Goal: Navigation & Orientation: Find specific page/section

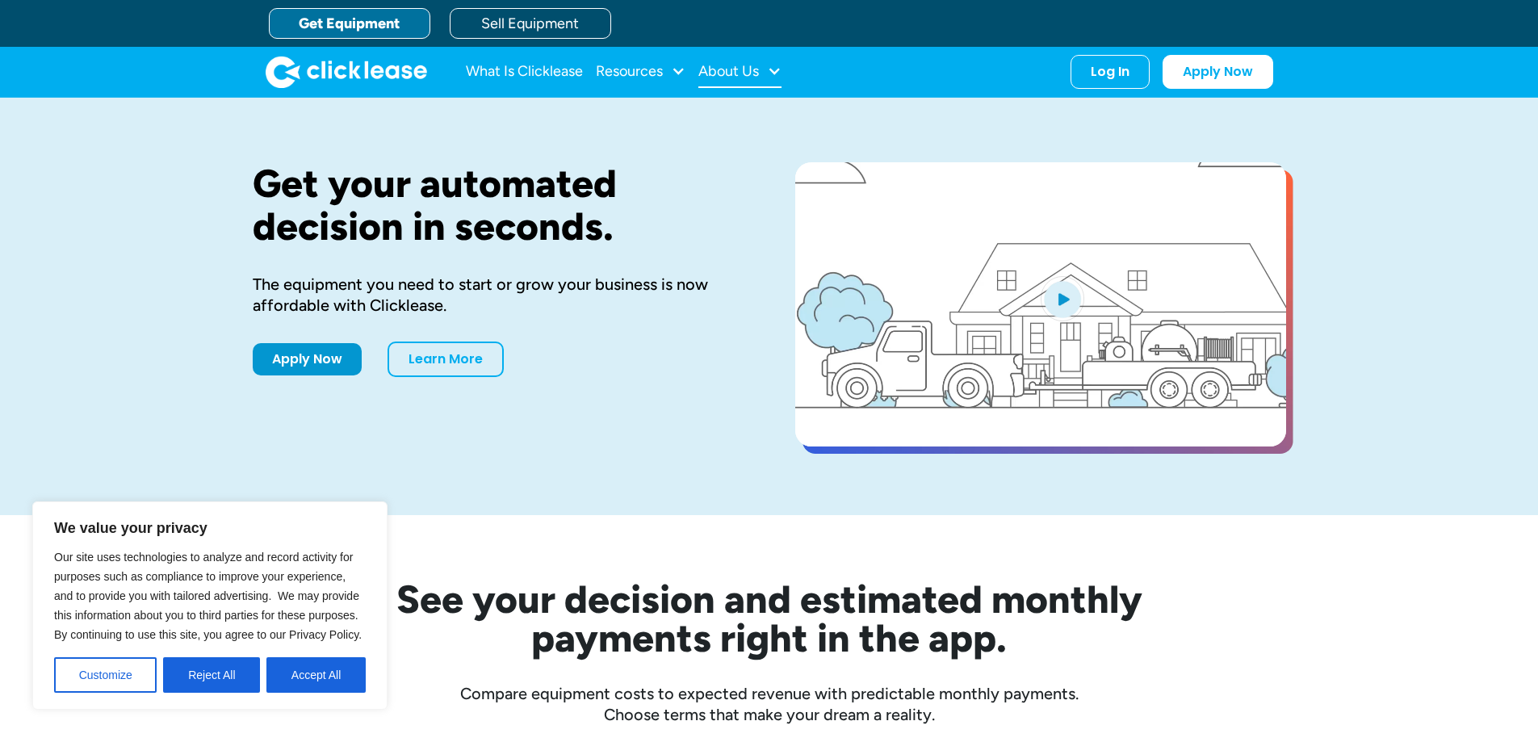
click at [728, 71] on div "About Us" at bounding box center [728, 71] width 61 height 0
click at [728, 115] on link "About Us" at bounding box center [741, 125] width 69 height 30
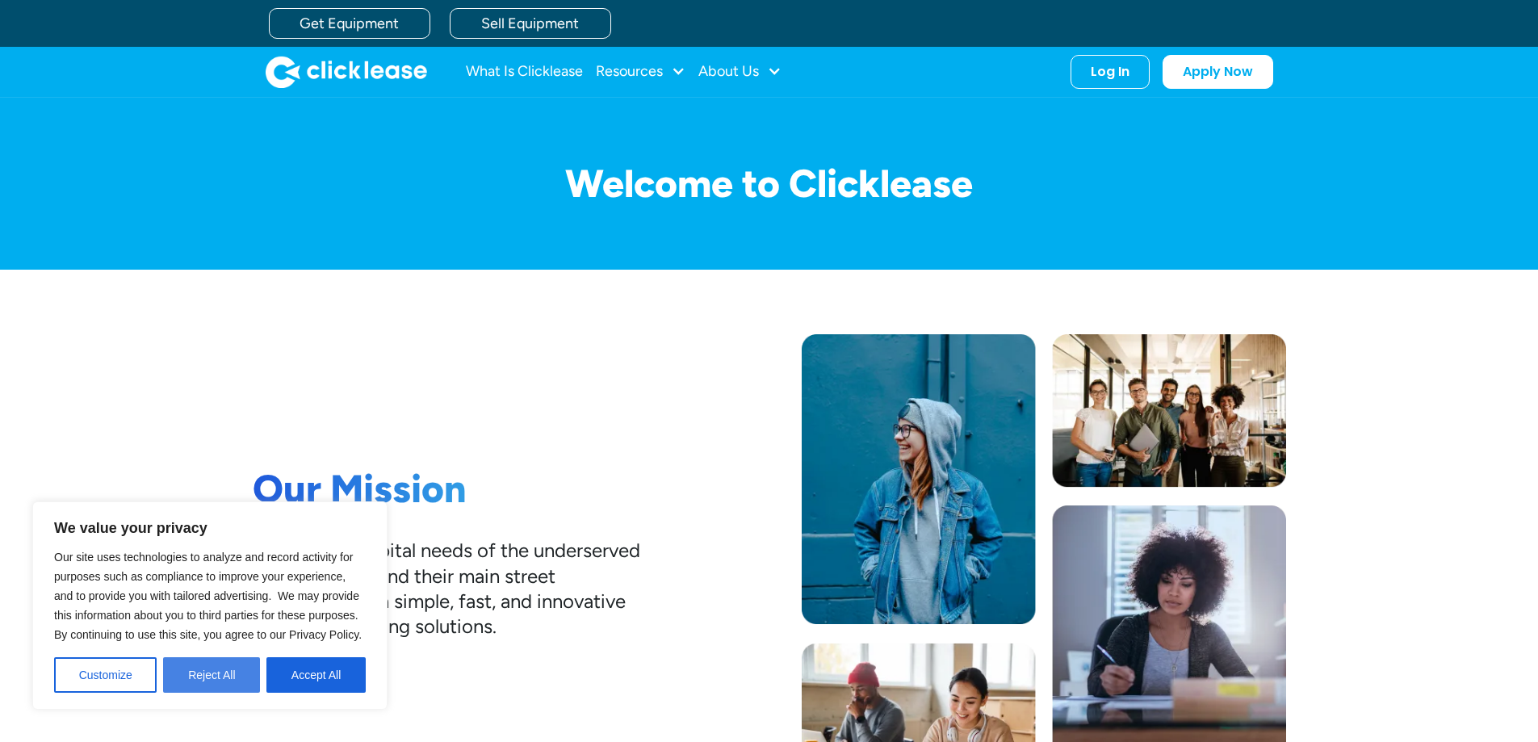
click at [200, 675] on button "Reject All" at bounding box center [211, 675] width 97 height 36
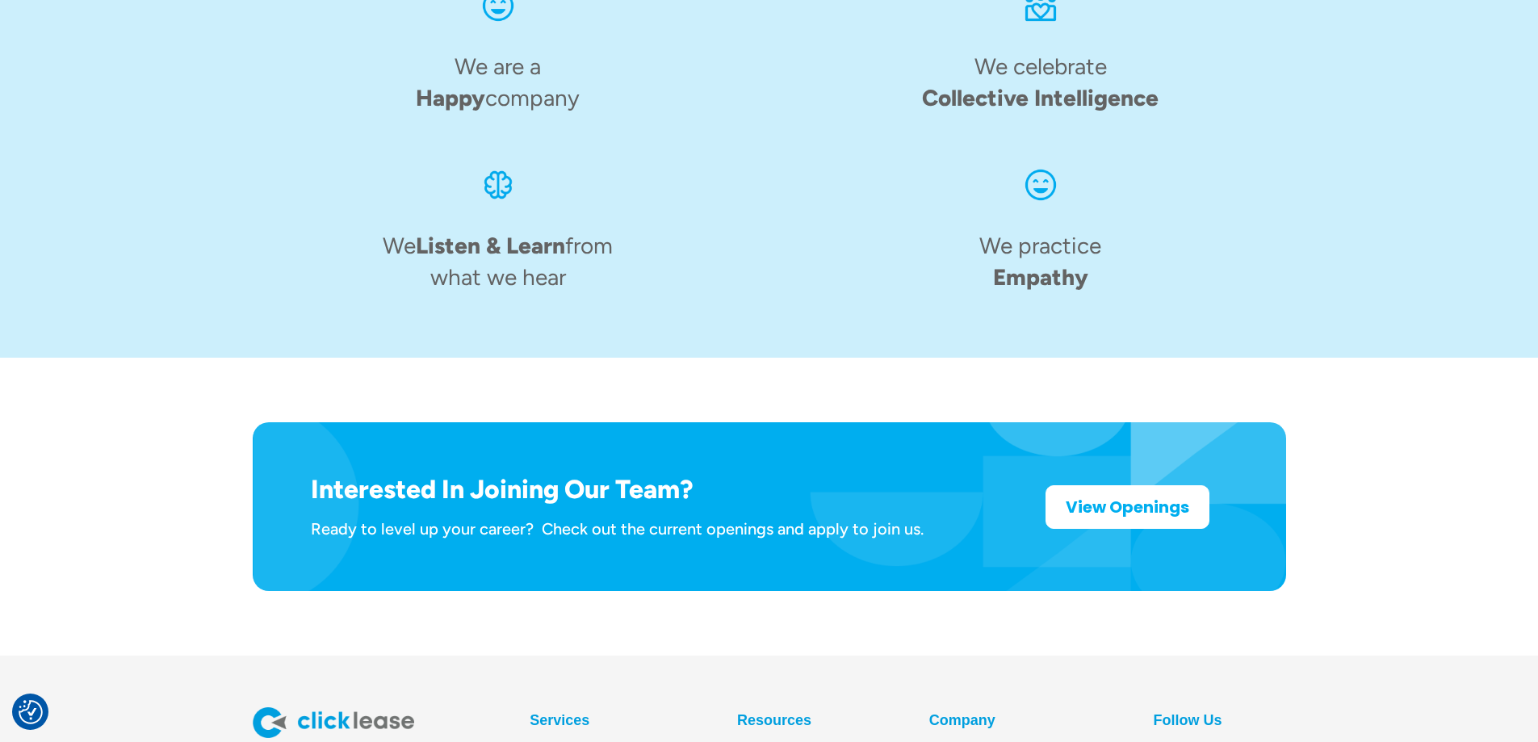
scroll to position [2506, 0]
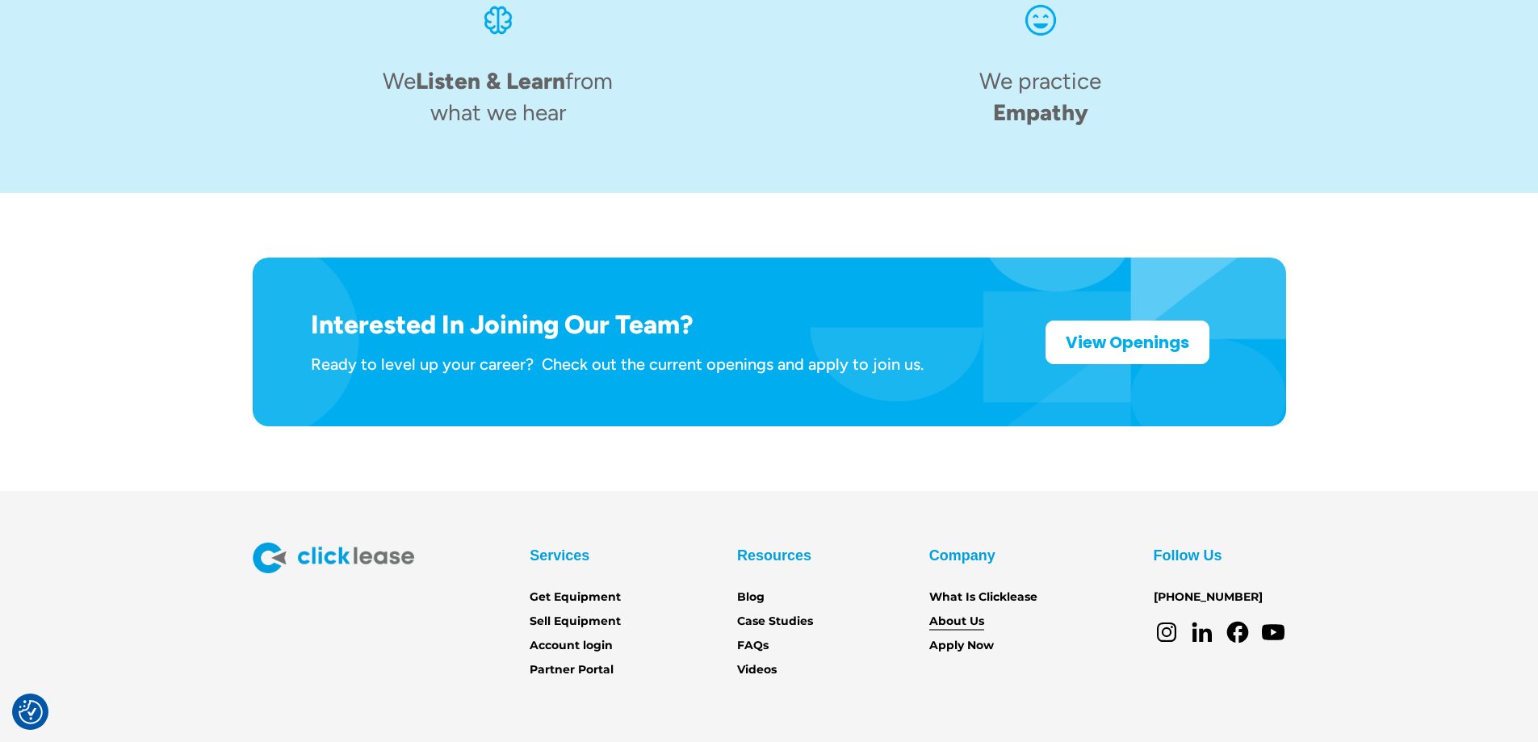
click at [966, 613] on link "About Us" at bounding box center [956, 622] width 55 height 18
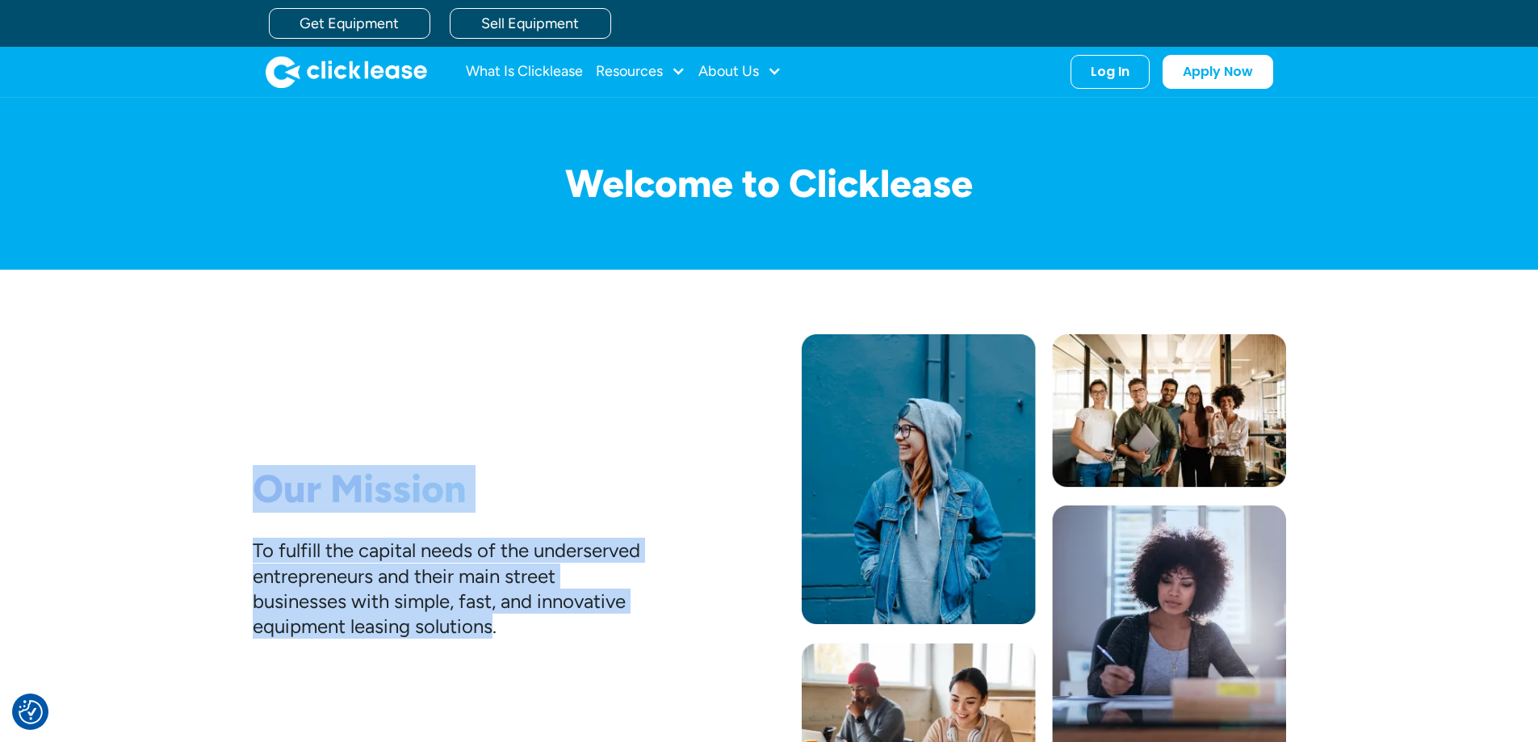
drag, startPoint x: 585, startPoint y: 628, endPoint x: 260, endPoint y: 484, distance: 355.0
click at [260, 484] on div "Our Mission To fulfill the capital needs of the underserved entrepreneurs and t…" at bounding box center [447, 565] width 388 height 199
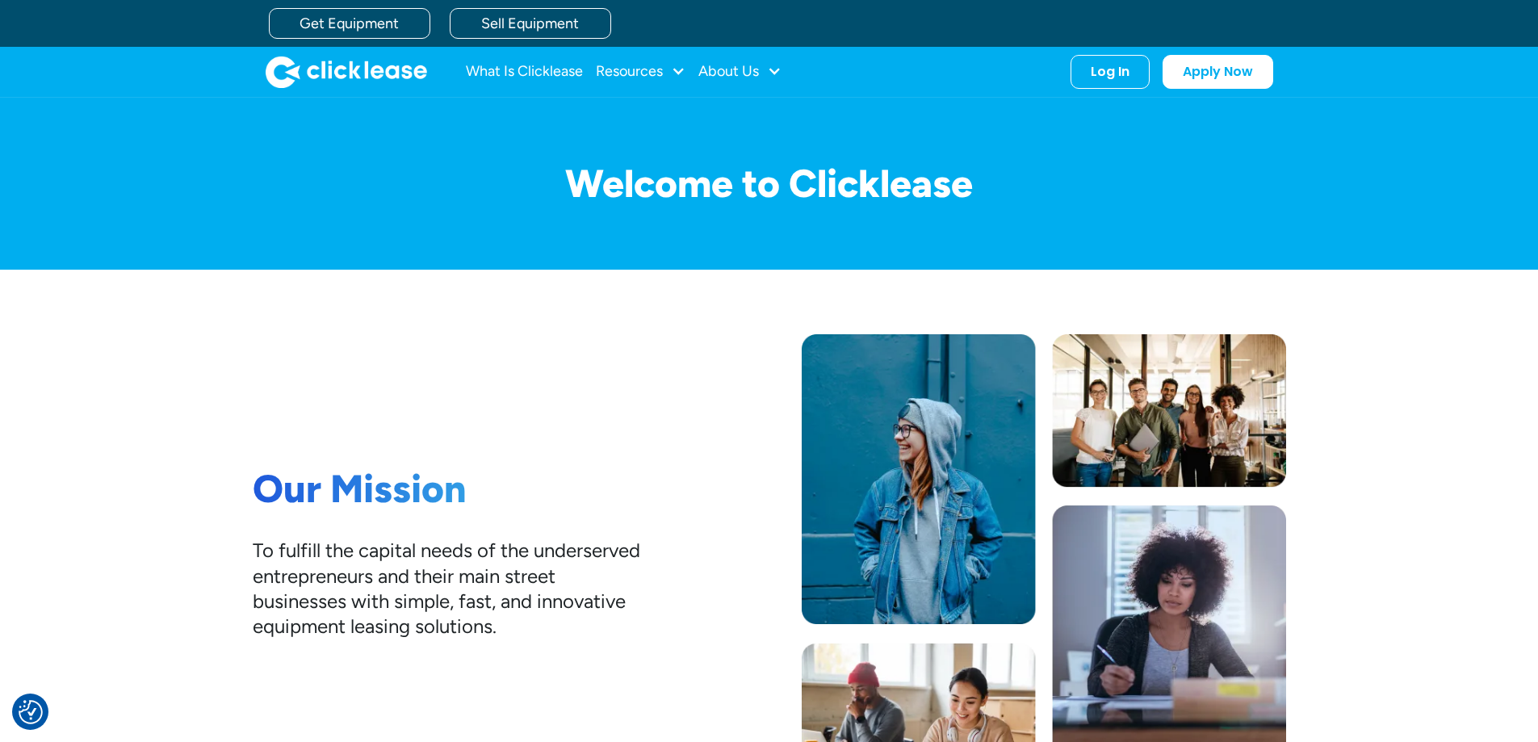
click at [645, 191] on h1 "Welcome to Clicklease" at bounding box center [770, 183] width 1034 height 43
